Goal: Transaction & Acquisition: Purchase product/service

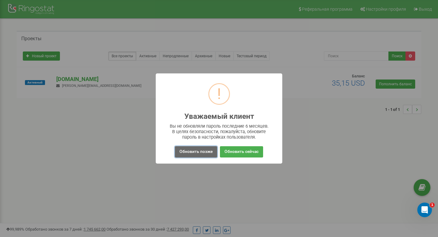
click at [202, 155] on button "Обновить позже" at bounding box center [196, 151] width 42 height 11
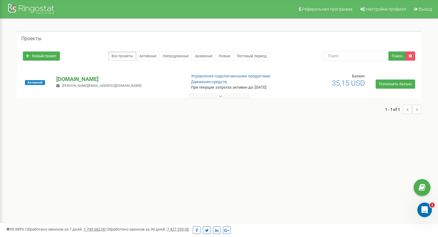
click at [68, 78] on p "[DOMAIN_NAME]" at bounding box center [118, 79] width 125 height 8
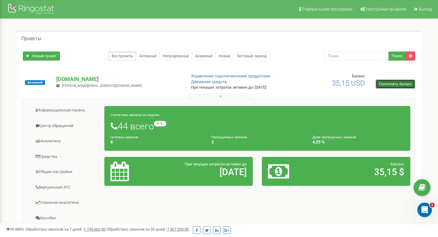
click at [384, 86] on link "Пополнить баланс" at bounding box center [396, 83] width 40 height 9
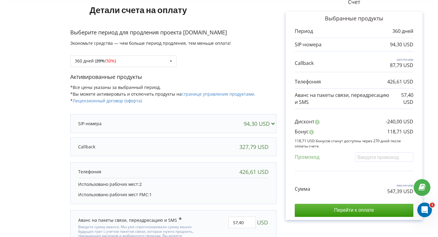
scroll to position [24, 0]
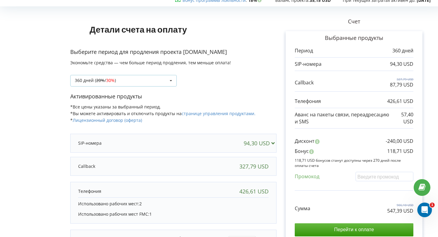
click at [127, 79] on div "360 дней ( 20% / 30% ) Пополнить баланс без периода 20% / 30% 30% / 40%" at bounding box center [123, 81] width 106 height 12
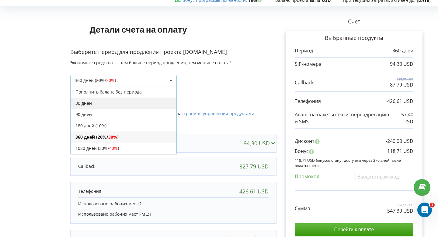
click at [113, 101] on div "30 дней" at bounding box center [124, 102] width 106 height 11
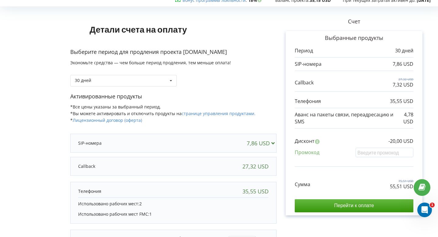
scroll to position [24, 0]
